Goal: Task Accomplishment & Management: Complete application form

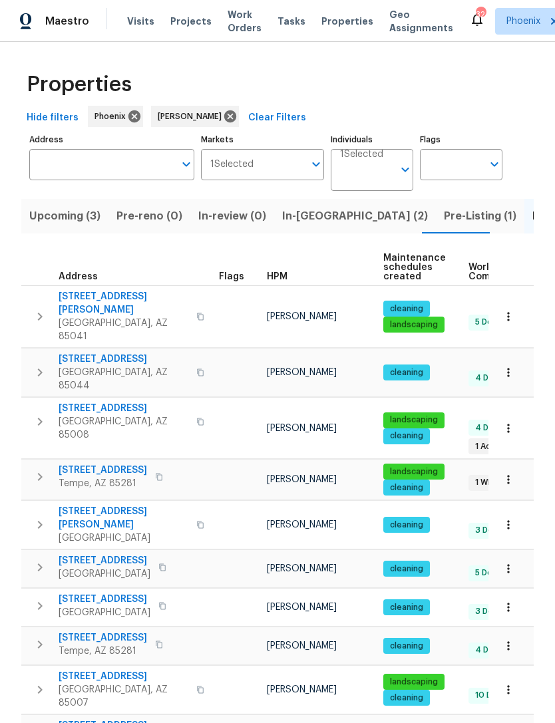
click at [74, 220] on span "Upcoming (3)" at bounding box center [64, 216] width 71 height 19
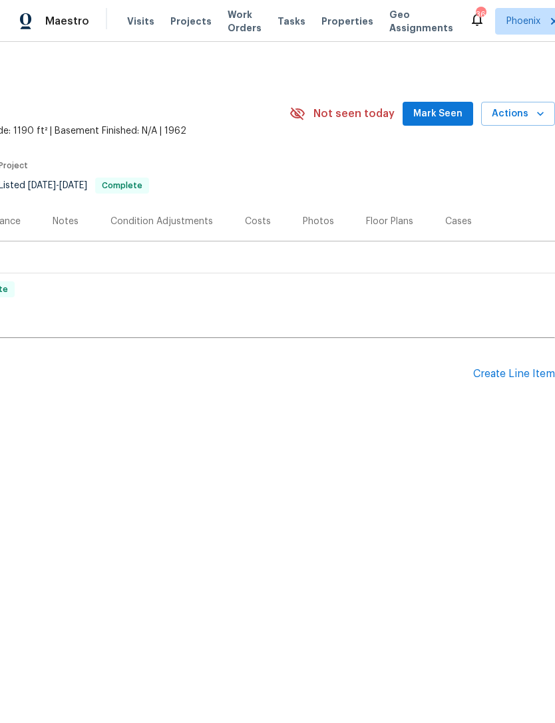
scroll to position [0, 197]
click at [503, 374] on div "Create Line Item" at bounding box center [514, 374] width 82 height 13
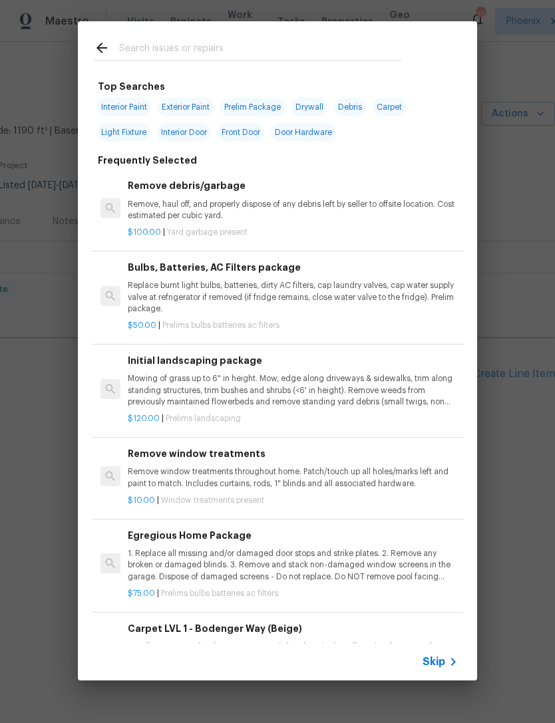
click at [130, 132] on span "Light Fixture" at bounding box center [123, 132] width 53 height 19
type input "Light Fixture"
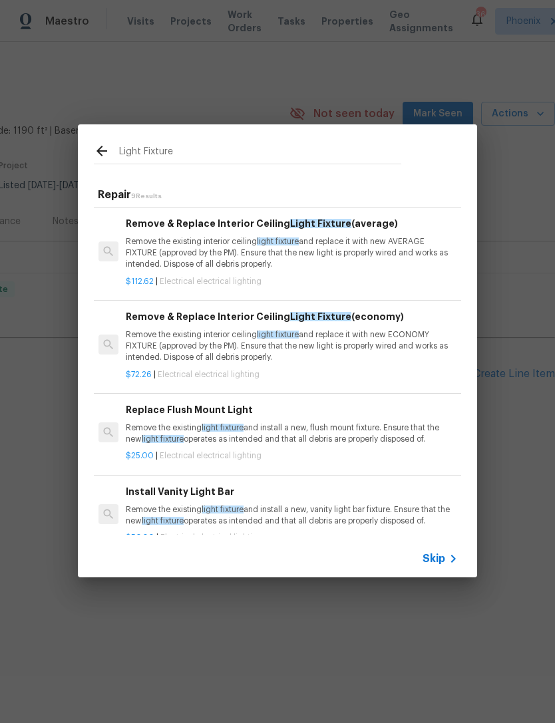
scroll to position [172, 2]
click at [386, 346] on p "Remove the existing interior ceiling light fixture and replace it with new ECON…" at bounding box center [291, 345] width 330 height 34
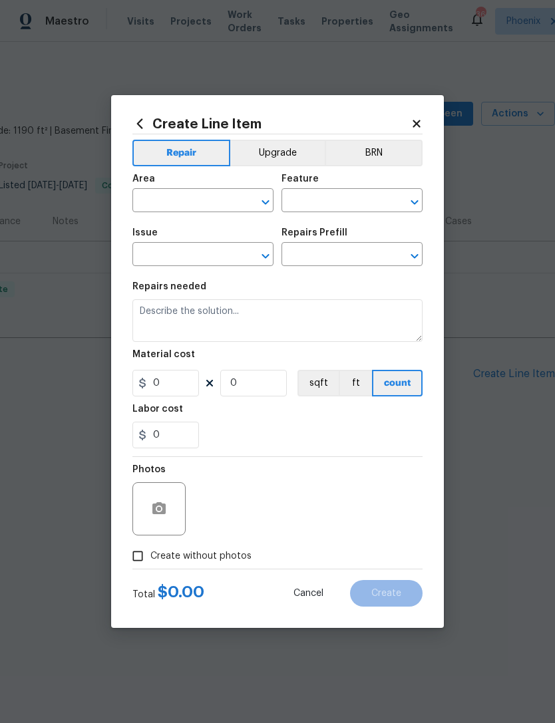
type input "Electrical Lighting"
type input "Remove & Replace Interior Ceiling Light Fixture (economy) $72.26"
type textarea "Remove the existing interior ceiling light fixture and replace it with new ECON…"
type input "72.26"
type input "1"
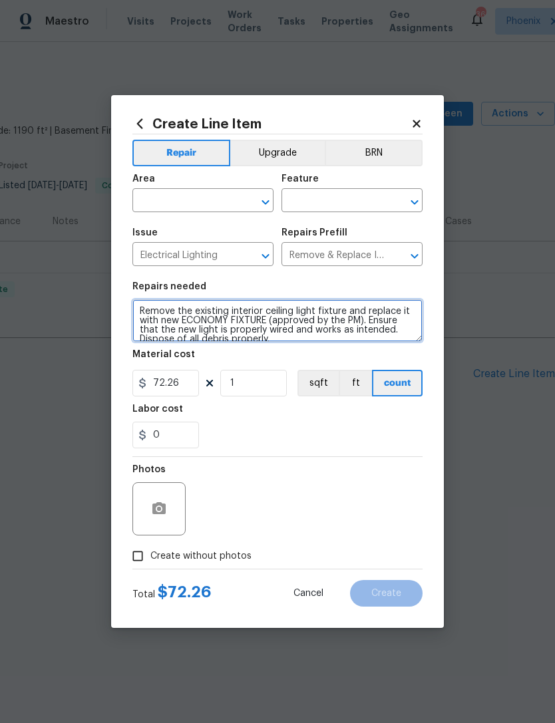
click at [365, 342] on textarea "Remove the existing interior ceiling light fixture and replace it with new ECON…" at bounding box center [277, 320] width 290 height 43
click at [297, 341] on textarea "Remove the existing interior ceiling light fixture and replace it with new ECON…" at bounding box center [277, 320] width 290 height 43
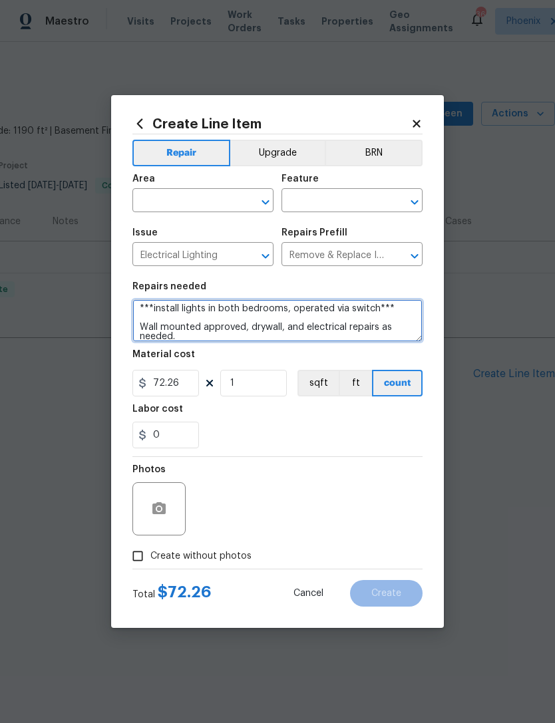
type textarea "***install lights in both bedrooms, operated via switch*** Wall mounted approve…"
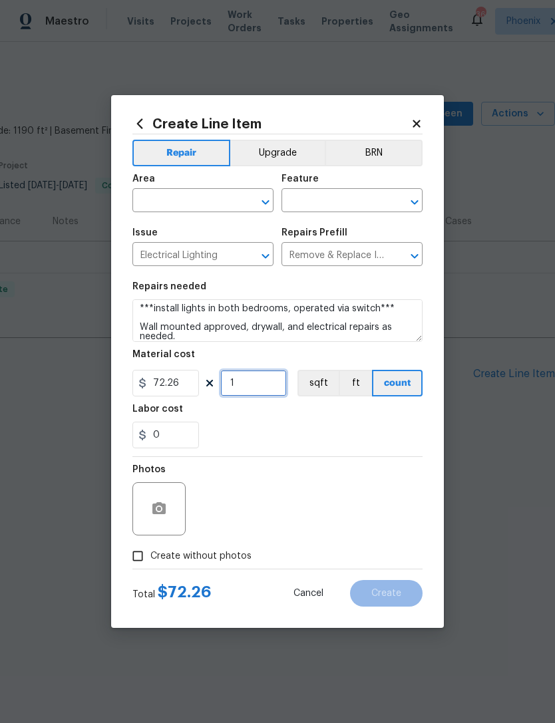
click at [279, 380] on input "1" at bounding box center [253, 383] width 66 height 27
type input "2"
click at [344, 435] on div "0" at bounding box center [277, 435] width 290 height 27
click at [185, 426] on input "0" at bounding box center [165, 435] width 66 height 27
click at [360, 445] on div "20" at bounding box center [277, 435] width 290 height 27
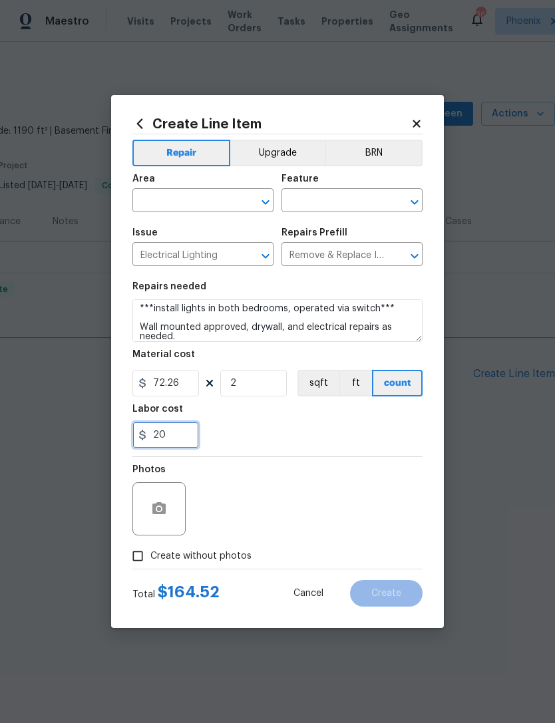
click at [164, 439] on input "20" at bounding box center [165, 435] width 66 height 27
type input "2"
type input "30"
click at [347, 445] on div "30" at bounding box center [277, 435] width 290 height 27
click at [195, 201] on input "text" at bounding box center [184, 202] width 104 height 21
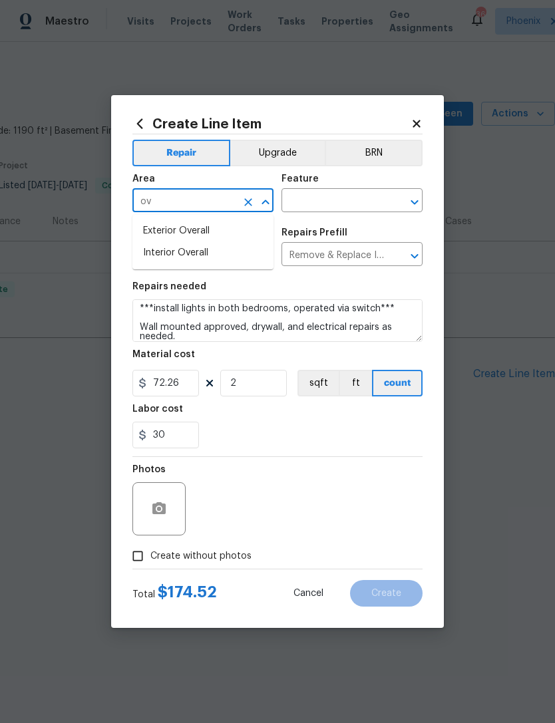
click at [151, 255] on li "Interior Overall" at bounding box center [202, 253] width 141 height 22
type input "Interior Overall"
click at [222, 205] on input "Interior Overall" at bounding box center [184, 202] width 104 height 21
click at [248, 202] on icon "Clear" at bounding box center [248, 202] width 8 height 8
click at [176, 234] on li "Bedroom" at bounding box center [202, 231] width 141 height 22
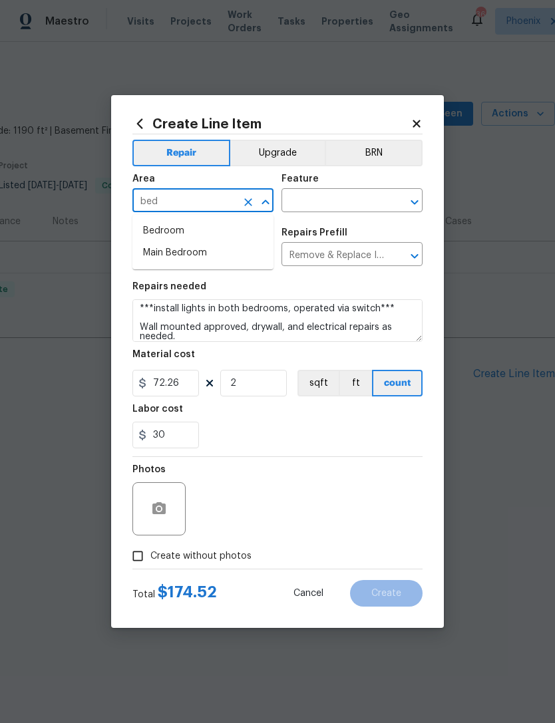
type input "Bedroom"
click at [342, 197] on input "text" at bounding box center [333, 202] width 104 height 21
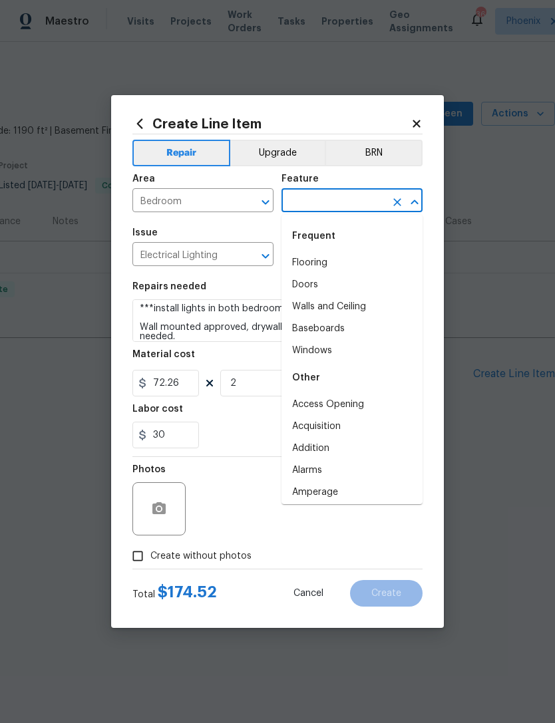
click at [352, 305] on li "Walls and Ceiling" at bounding box center [351, 307] width 141 height 22
type input "Walls and Ceiling"
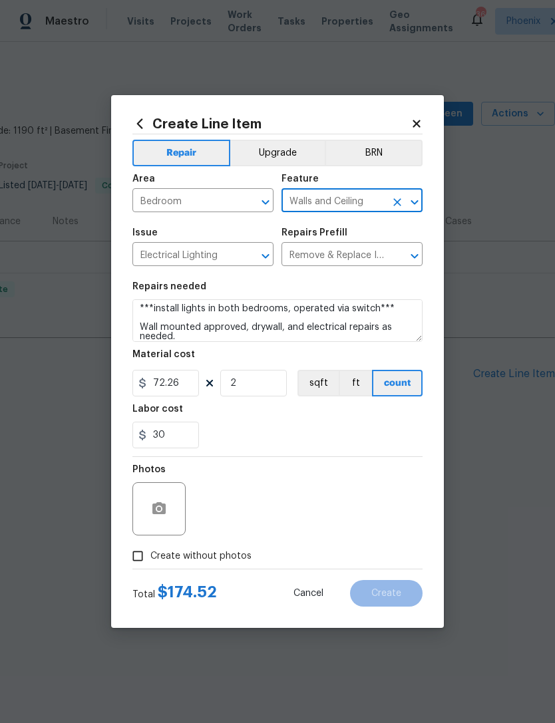
click at [388, 448] on div "30" at bounding box center [277, 435] width 290 height 27
click at [156, 501] on button "button" at bounding box center [159, 509] width 32 height 32
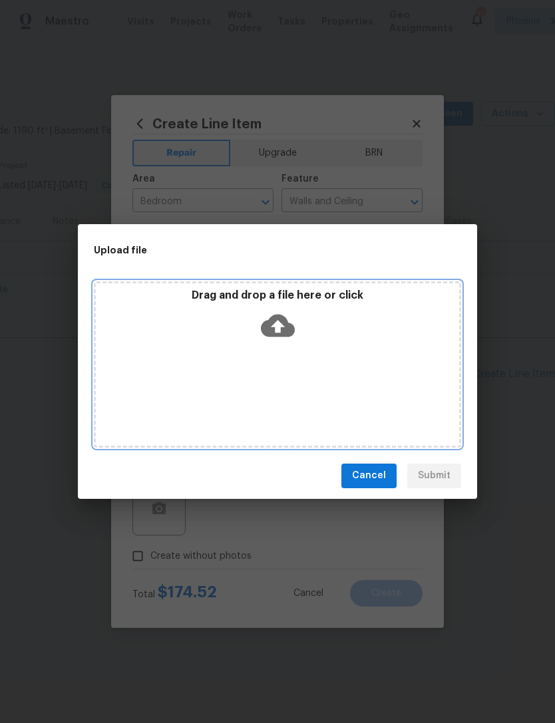
click at [277, 325] on icon at bounding box center [278, 326] width 34 height 34
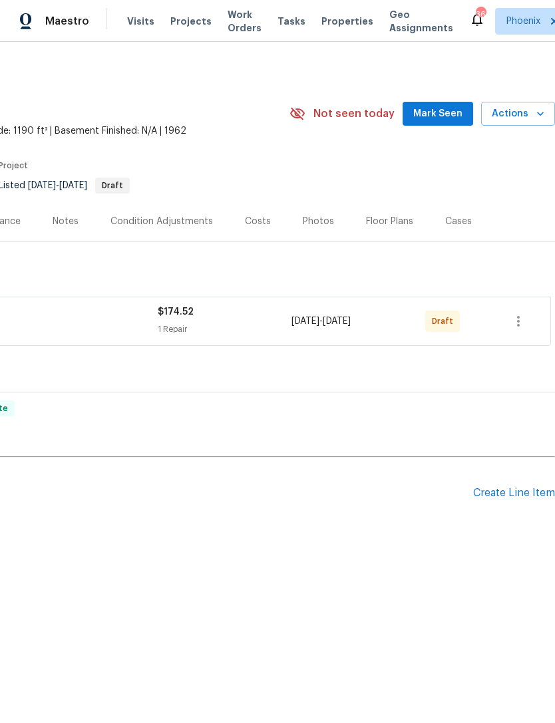
scroll to position [0, 197]
click at [520, 323] on icon "button" at bounding box center [518, 321] width 16 height 16
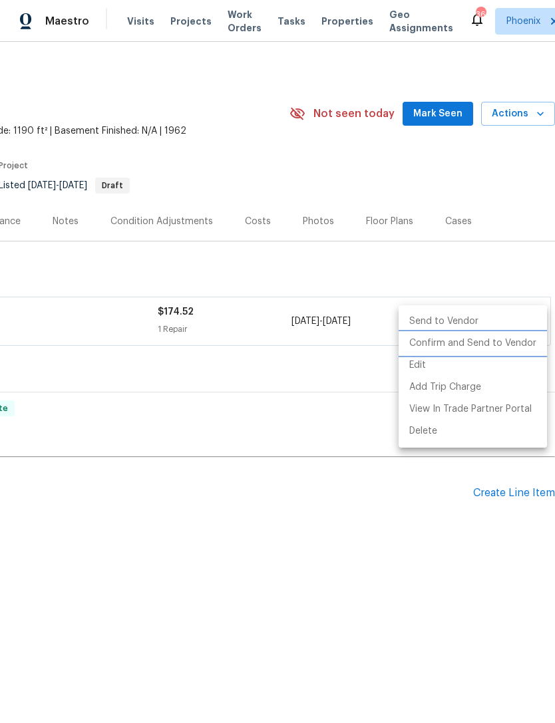
click at [485, 347] on li "Confirm and Send to Vendor" at bounding box center [472, 343] width 148 height 22
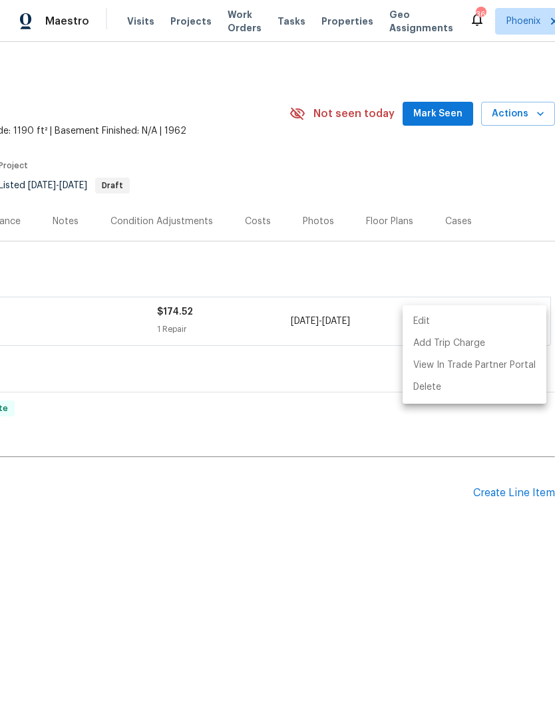
click at [448, 118] on div at bounding box center [277, 361] width 555 height 723
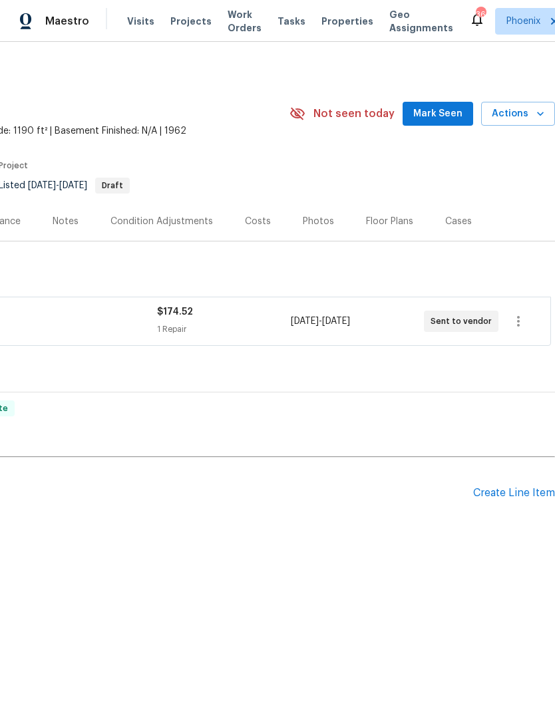
click at [237, 30] on span "Work Orders" at bounding box center [244, 21] width 34 height 27
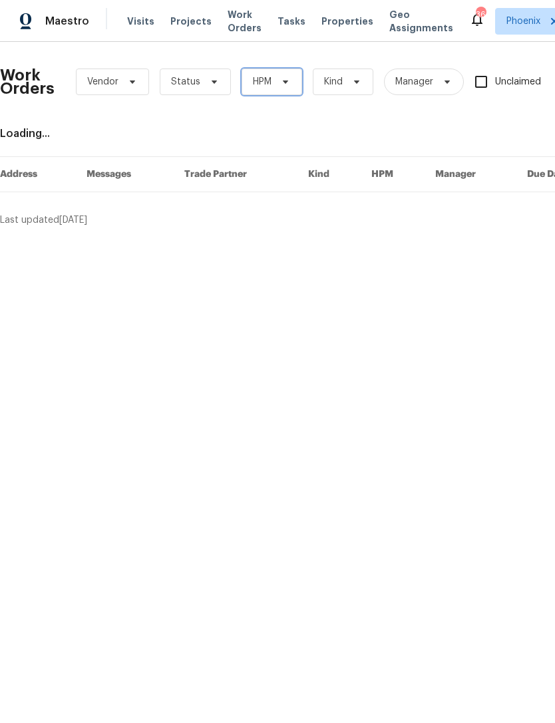
click at [295, 85] on span "HPM" at bounding box center [271, 81] width 61 height 27
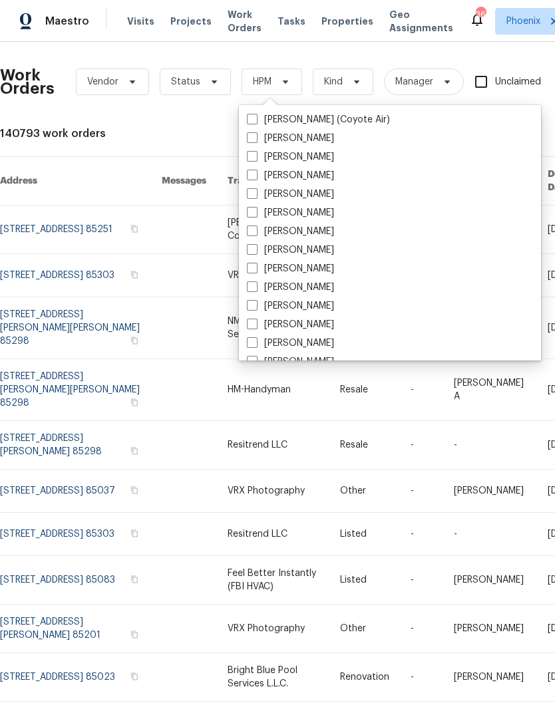
click at [317, 305] on label "[PERSON_NAME]" at bounding box center [290, 305] width 87 height 13
click at [255, 305] on input "[PERSON_NAME]" at bounding box center [251, 303] width 9 height 9
checkbox input "true"
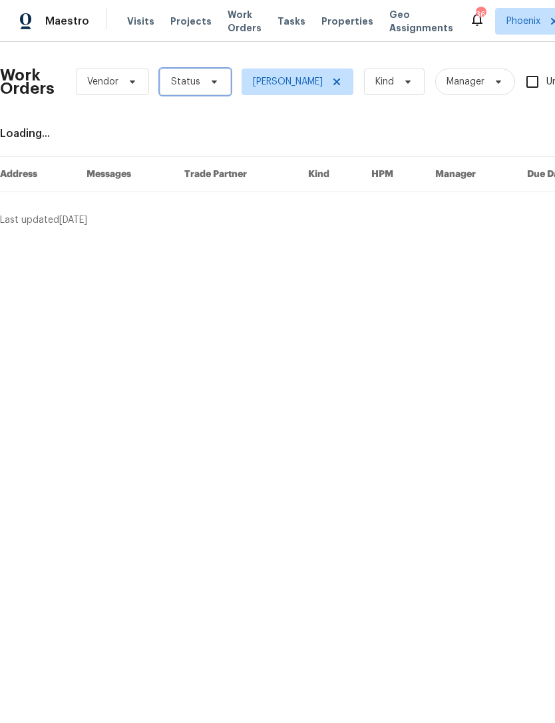
click at [205, 84] on span at bounding box center [212, 81] width 15 height 11
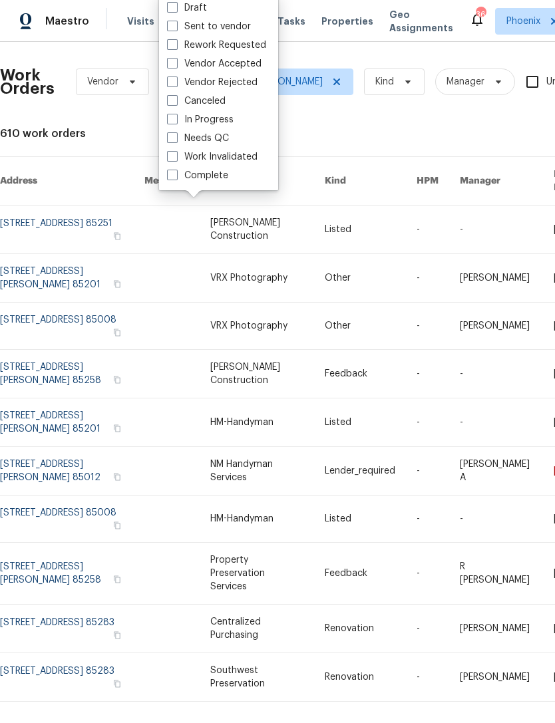
click at [211, 138] on label "Needs QC" at bounding box center [198, 138] width 62 height 13
click at [176, 138] on input "Needs QC" at bounding box center [171, 136] width 9 height 9
checkbox input "true"
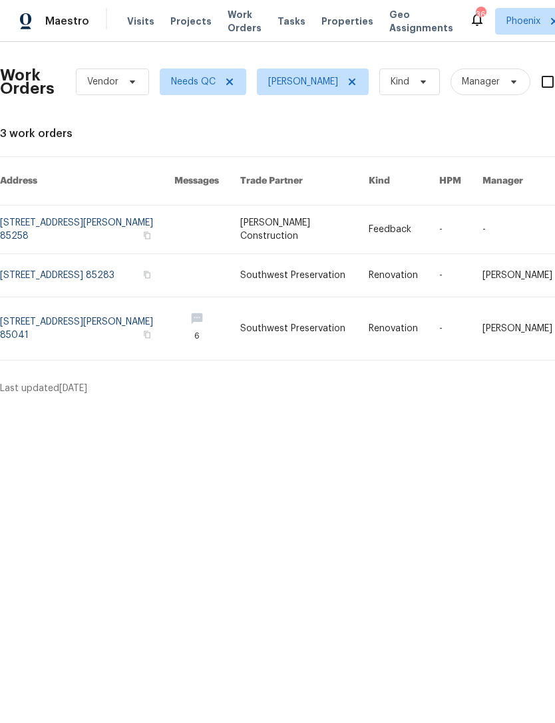
click at [59, 326] on link at bounding box center [87, 328] width 174 height 63
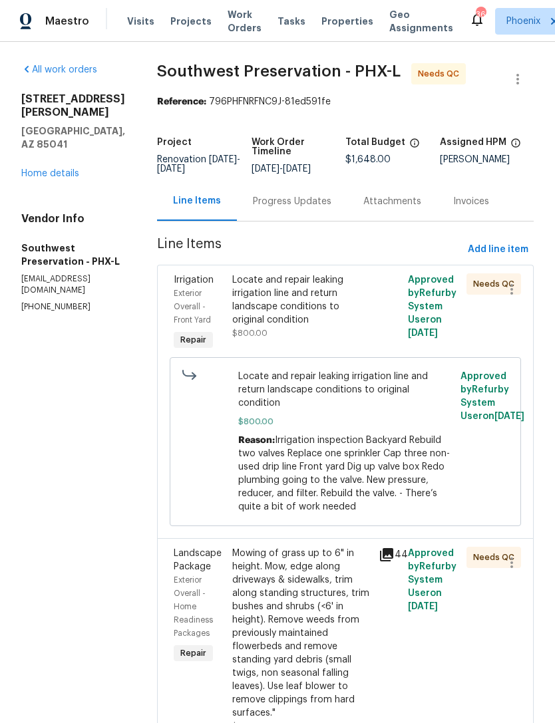
click at [47, 169] on link "Home details" at bounding box center [50, 173] width 58 height 9
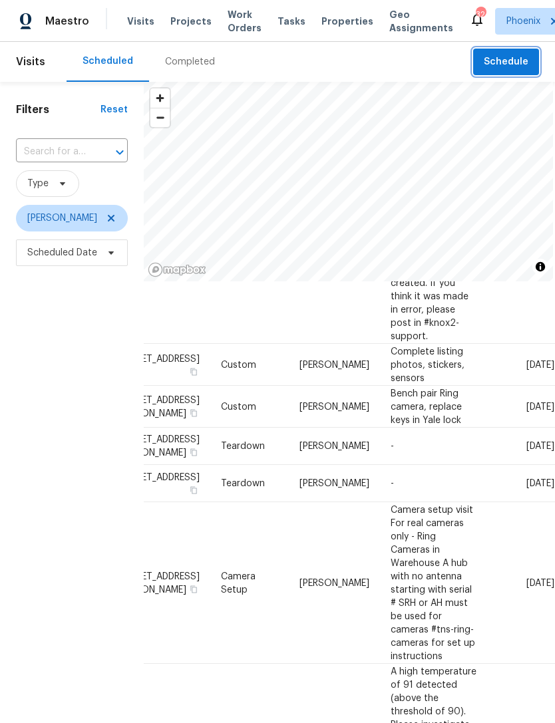
click at [514, 67] on span "Schedule" at bounding box center [505, 62] width 45 height 17
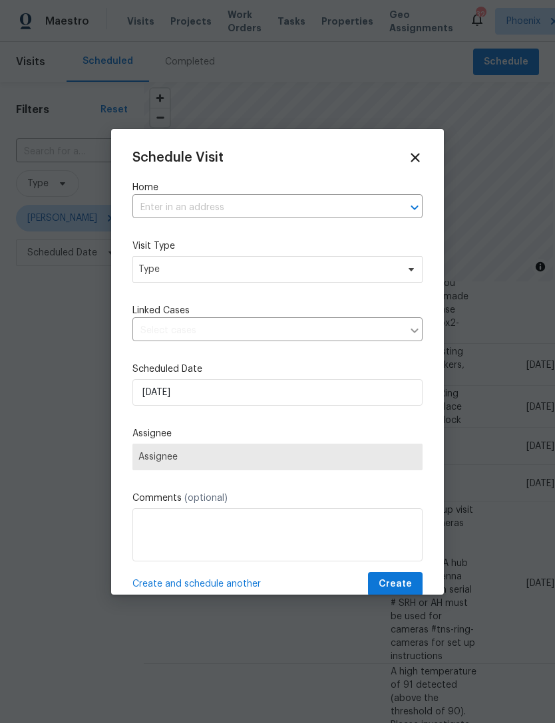
click at [288, 214] on input "text" at bounding box center [258, 207] width 253 height 21
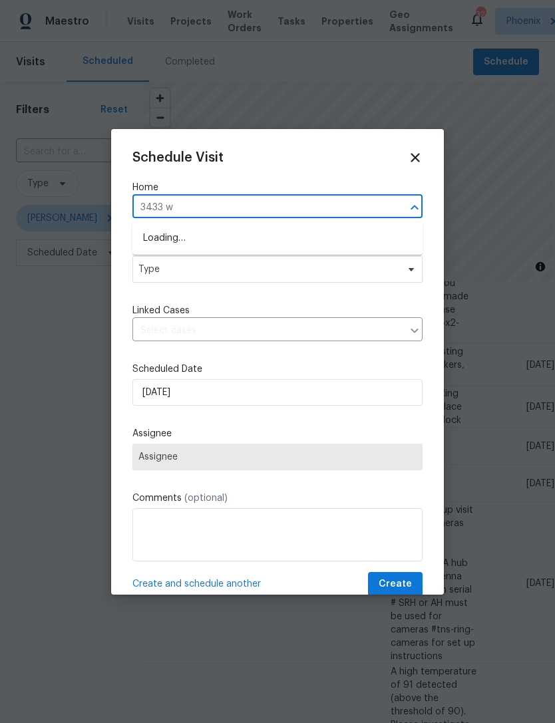
type input "3433 w"
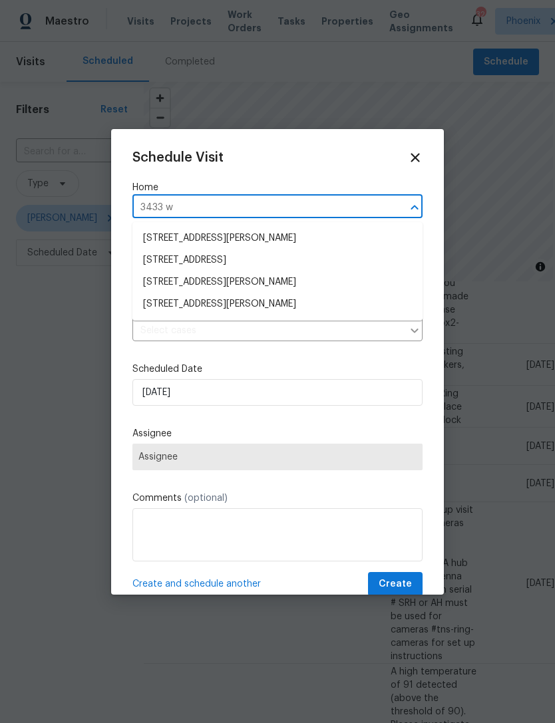
click at [249, 307] on li "[STREET_ADDRESS][PERSON_NAME]" at bounding box center [277, 304] width 290 height 22
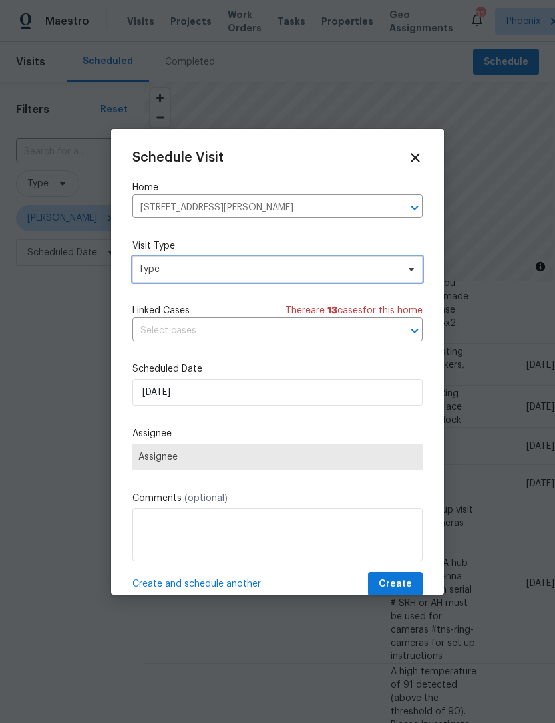
click at [234, 268] on span "Type" at bounding box center [267, 269] width 259 height 13
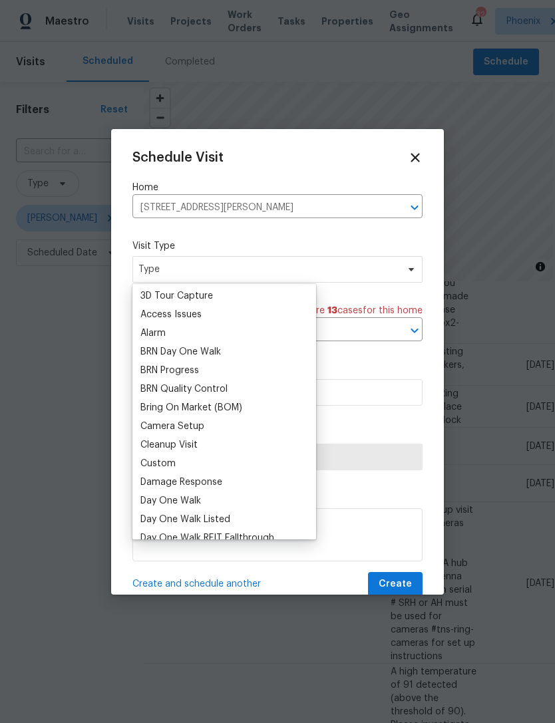
scroll to position [55, 0]
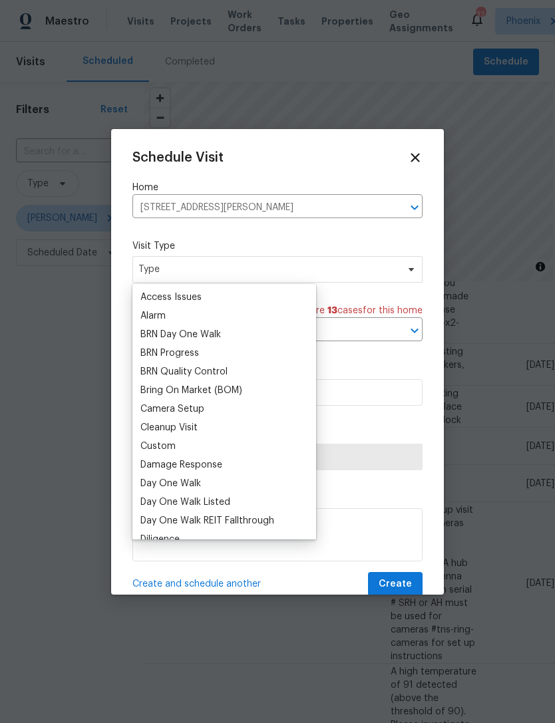
click at [164, 448] on div "Custom" at bounding box center [157, 446] width 35 height 13
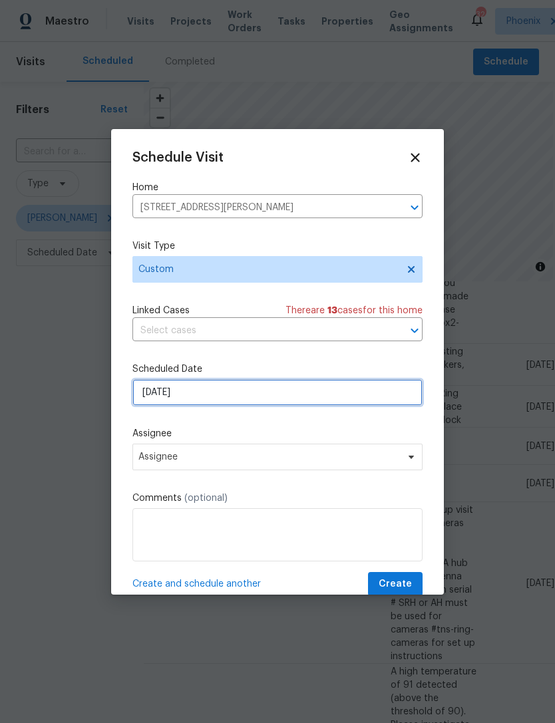
click at [234, 390] on input "9/3/2025" at bounding box center [277, 392] width 290 height 27
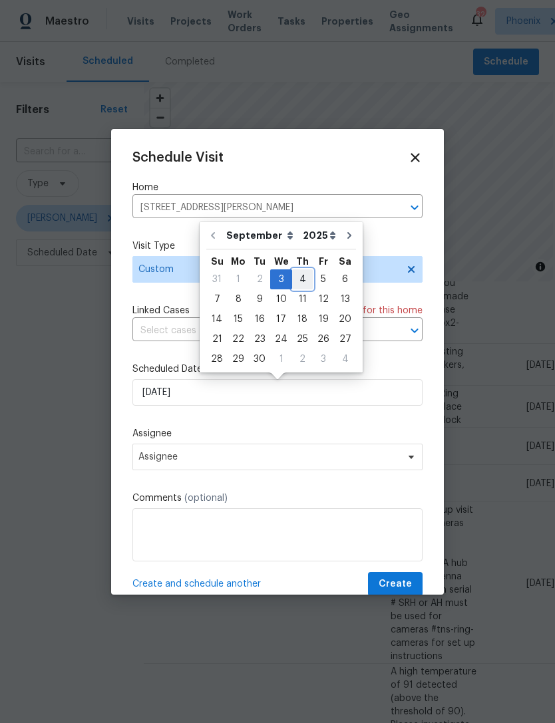
click at [299, 278] on div "4" at bounding box center [302, 279] width 21 height 19
type input "9/4/2025"
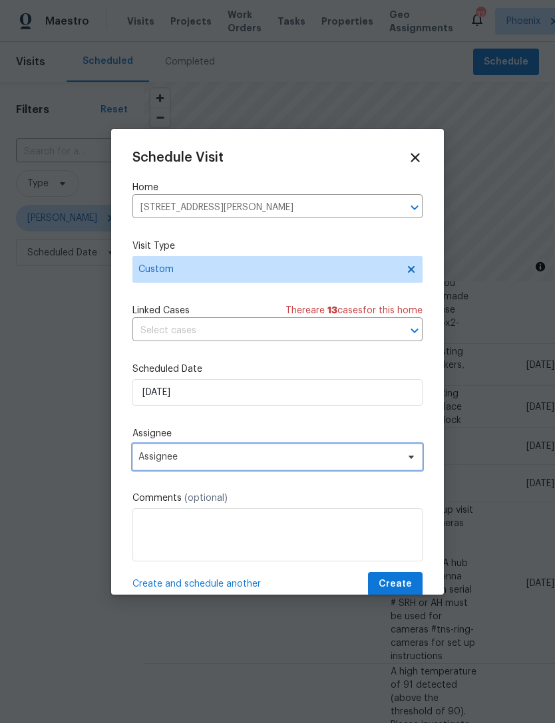
click at [263, 460] on span "Assignee" at bounding box center [268, 457] width 261 height 11
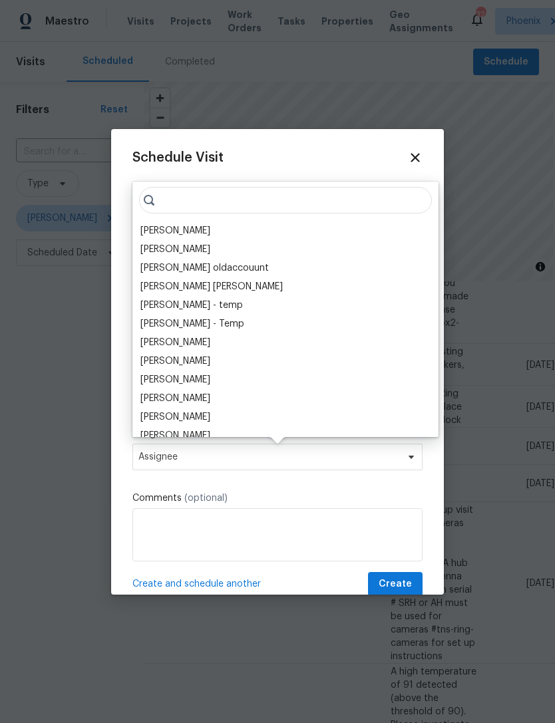
click at [171, 231] on div "[PERSON_NAME]" at bounding box center [175, 230] width 70 height 13
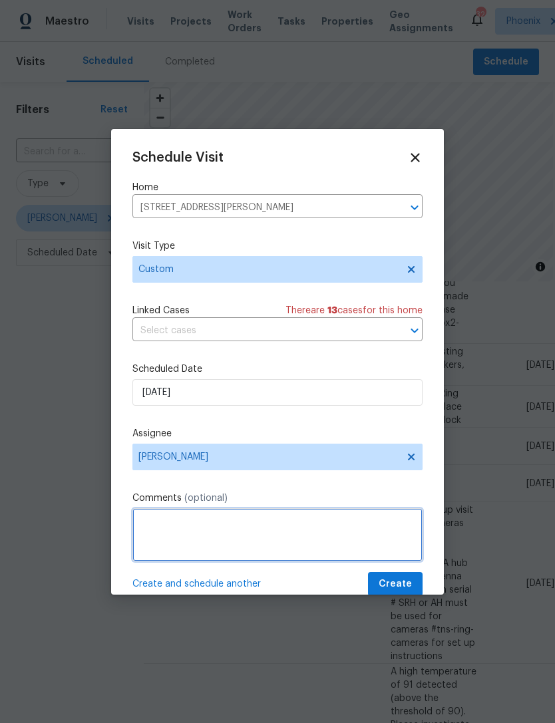
click at [252, 526] on textarea at bounding box center [277, 534] width 290 height 53
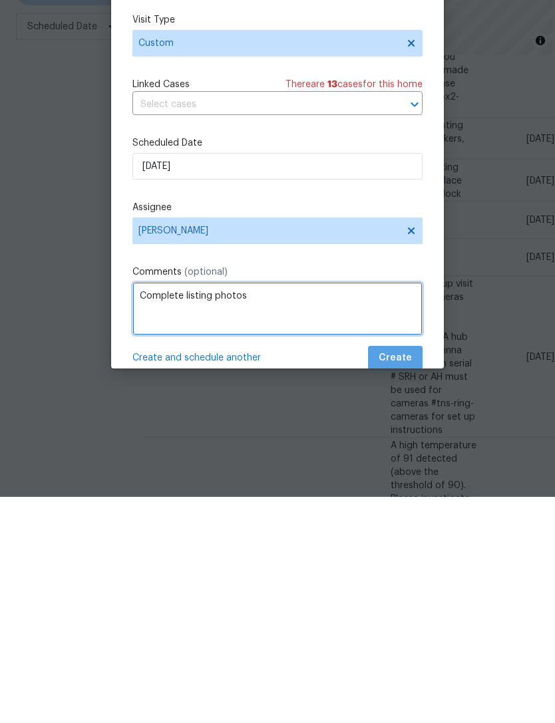
type textarea "Complete listing photos"
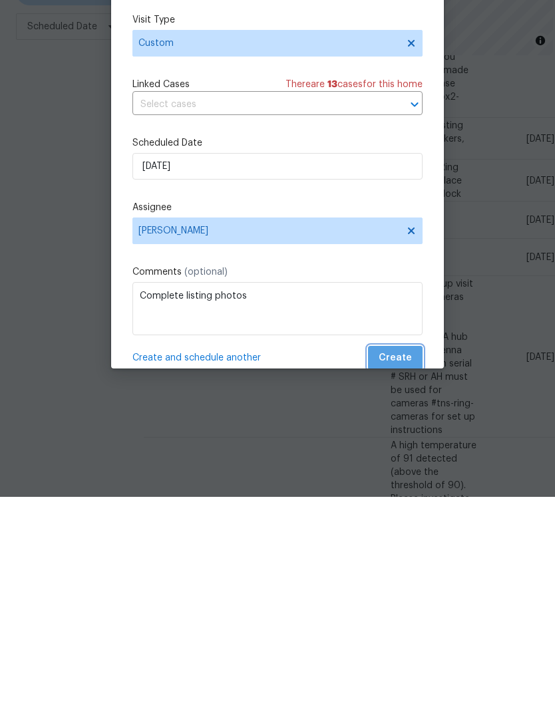
click at [419, 572] on button "Create" at bounding box center [395, 584] width 55 height 25
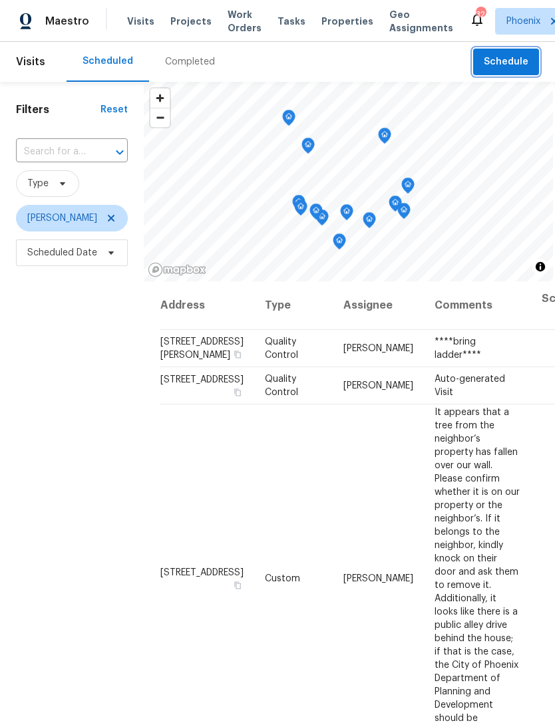
scroll to position [0, 0]
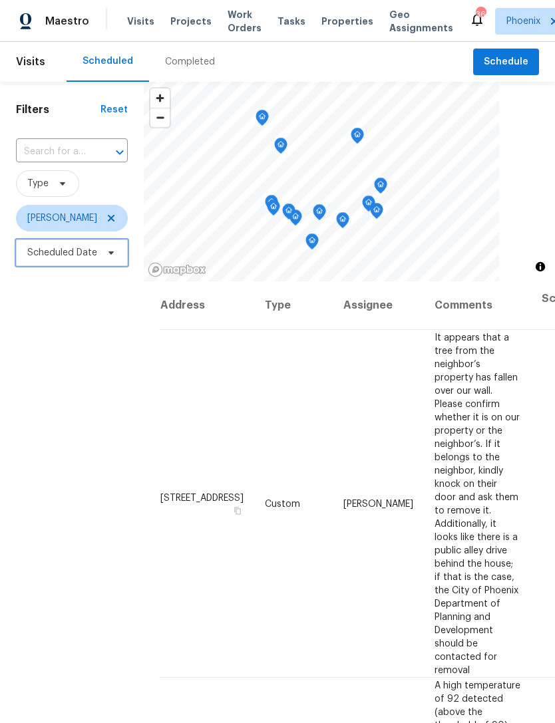
click at [37, 265] on span "Scheduled Date" at bounding box center [72, 252] width 112 height 27
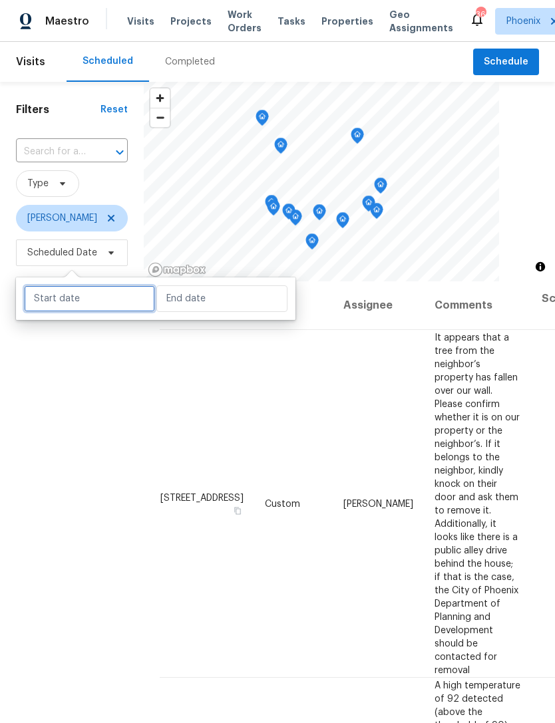
click at [92, 297] on input "text" at bounding box center [89, 298] width 131 height 27
select select "8"
select select "2025"
select select "9"
select select "2025"
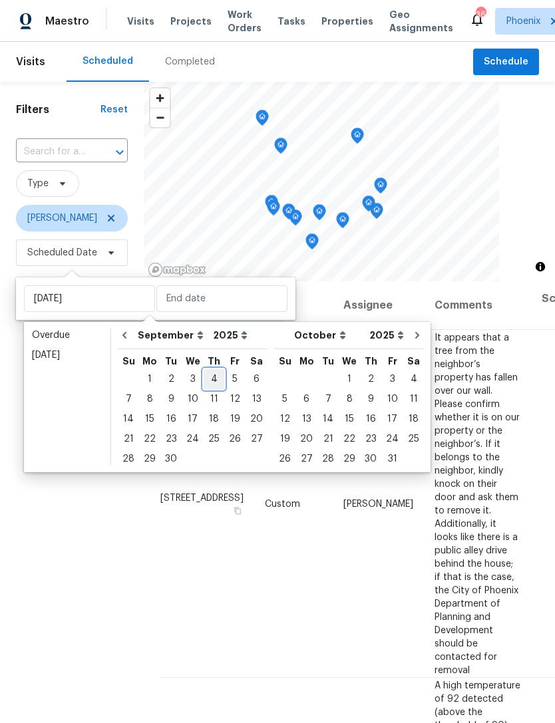
click at [211, 376] on div "4" at bounding box center [213, 379] width 21 height 19
type input "[DATE]"
click at [207, 375] on div "4" at bounding box center [213, 379] width 21 height 19
type input "[DATE]"
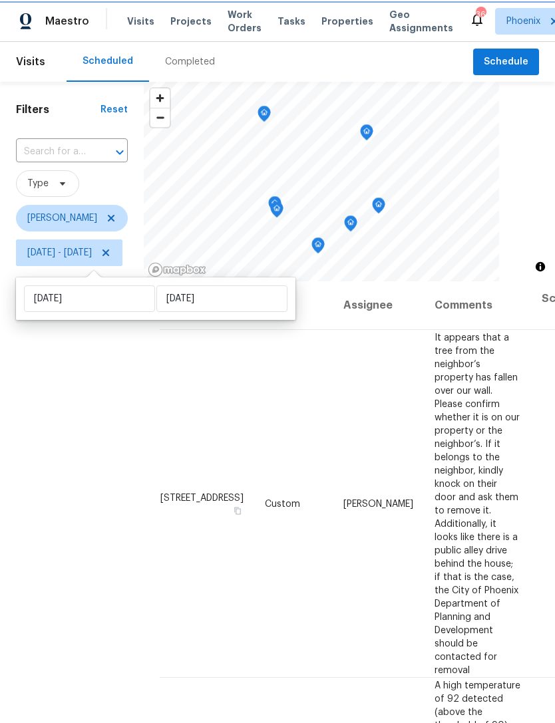
click at [372, 134] on icon "Map marker" at bounding box center [366, 132] width 12 height 15
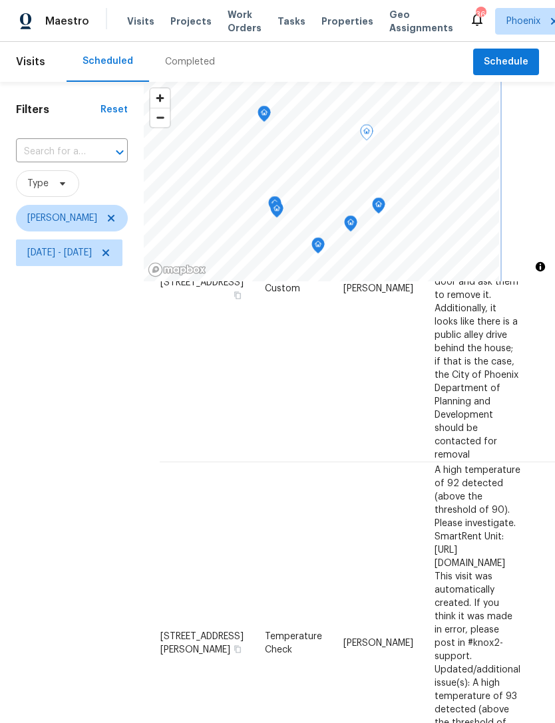
click at [385, 211] on icon "Map marker" at bounding box center [378, 205] width 13 height 17
click at [357, 227] on icon "Map marker" at bounding box center [350, 223] width 13 height 17
click at [320, 247] on icon "Map marker" at bounding box center [318, 244] width 4 height 3
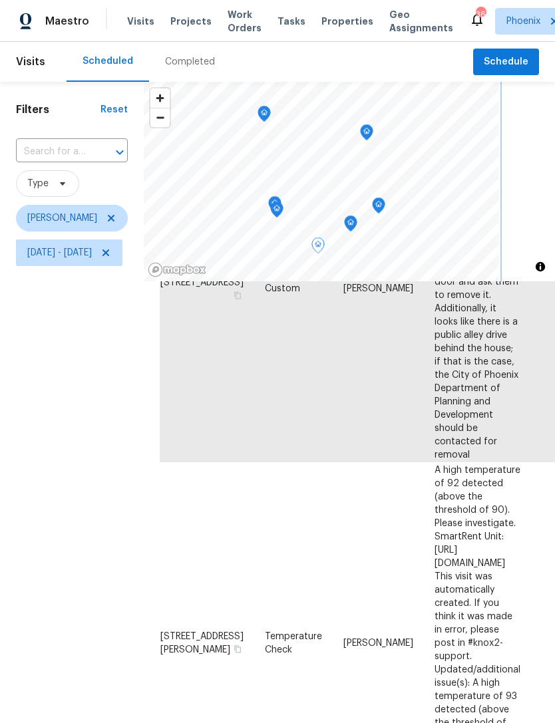
click at [283, 209] on icon "Map marker" at bounding box center [277, 209] width 12 height 15
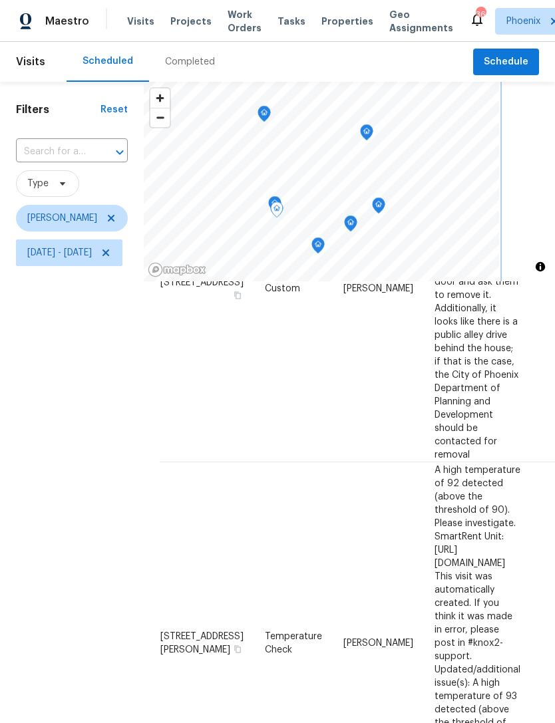
click at [281, 196] on icon "Map marker" at bounding box center [274, 204] width 13 height 17
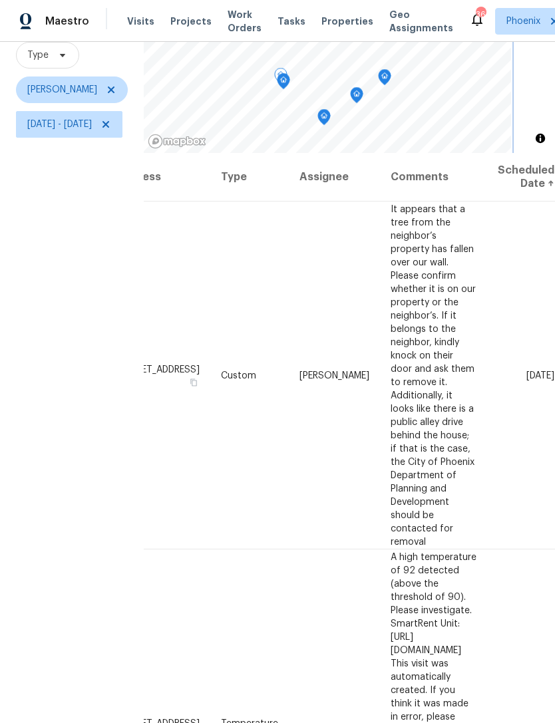
scroll to position [43, 0]
